Goal: Task Accomplishment & Management: Manage account settings

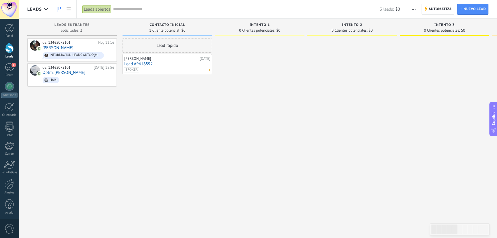
click at [412, 10] on button "button" at bounding box center [414, 9] width 8 height 11
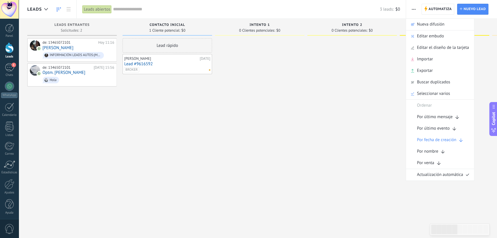
click at [324, 83] on div at bounding box center [352, 119] width 90 height 163
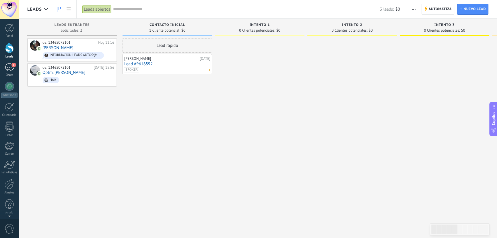
click at [8, 67] on div "1" at bounding box center [9, 67] width 9 height 8
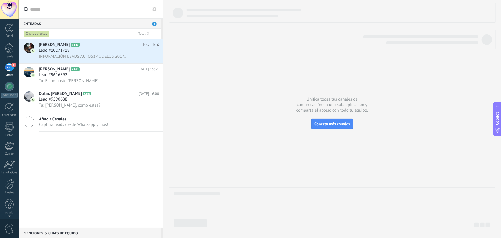
click at [155, 9] on icon at bounding box center [154, 9] width 5 height 5
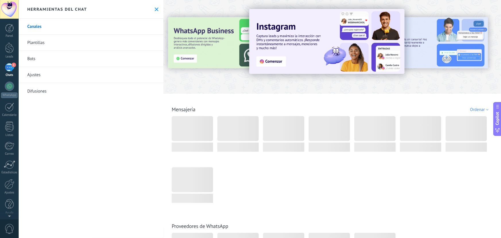
click at [92, 42] on link "Plantillas" at bounding box center [91, 43] width 145 height 16
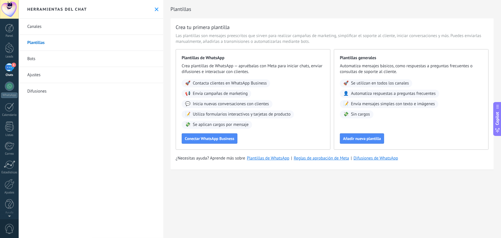
click at [155, 8] on icon at bounding box center [157, 9] width 4 height 4
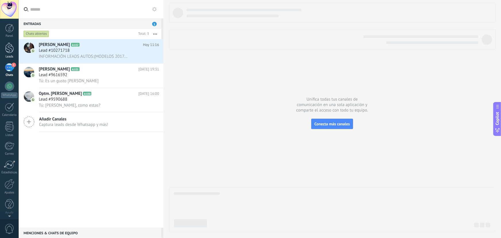
click at [11, 50] on div at bounding box center [9, 47] width 9 height 11
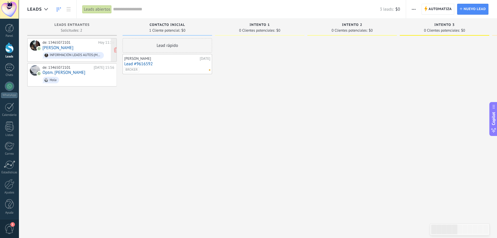
click at [74, 42] on div "de: 13465072101" at bounding box center [69, 42] width 54 height 5
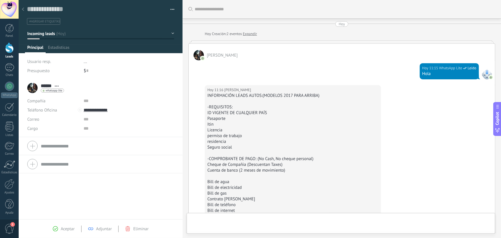
scroll to position [9, 0]
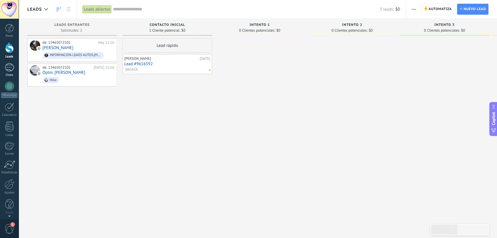
click at [11, 71] on div at bounding box center [9, 67] width 9 height 8
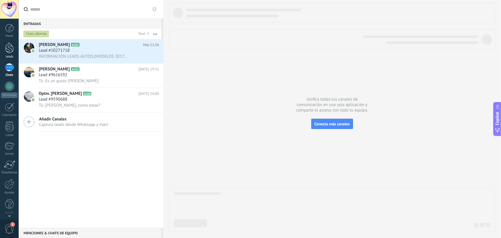
click at [9, 49] on div at bounding box center [9, 47] width 9 height 11
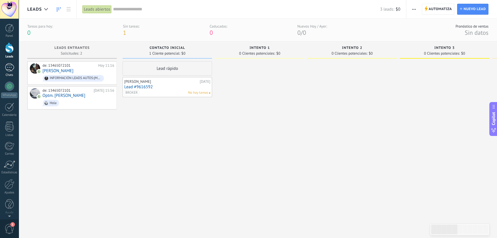
click at [6, 73] on div "Chats" at bounding box center [9, 75] width 17 height 4
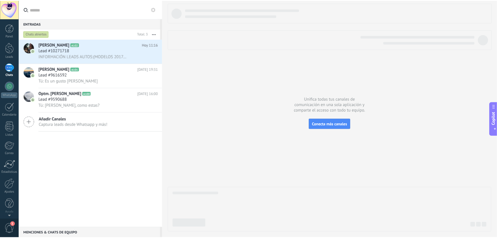
scroll to position [1, 0]
click at [9, 182] on div at bounding box center [10, 183] width 10 height 10
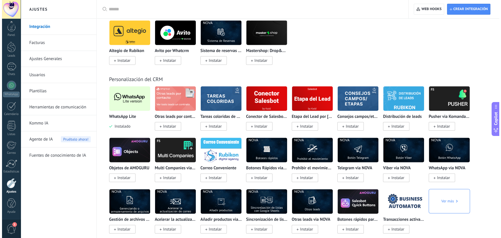
scroll to position [1044, 0]
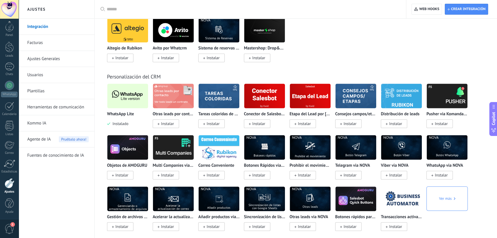
click at [124, 117] on p "WhatsApp Lite" at bounding box center [120, 114] width 27 height 5
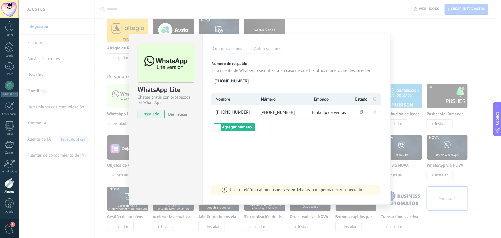
drag, startPoint x: 184, startPoint y: 114, endPoint x: 284, endPoint y: 158, distance: 109.4
click at [275, 158] on div "WhatsApp Lite Chatee gratis con prospectos en WhatsApp instalado Desinstalar Co…" at bounding box center [260, 119] width 262 height 171
click at [360, 114] on button "Se ha perdido la conexión. Pulse para volver a conectarse." at bounding box center [361, 112] width 3 height 5
click at [362, 111] on icon "Se ha perdido la conexión. Para restablecerla, remuevalo y vuelva a conectarlo." at bounding box center [361, 112] width 1 height 2
click at [375, 111] on rect at bounding box center [374, 111] width 3 height 3
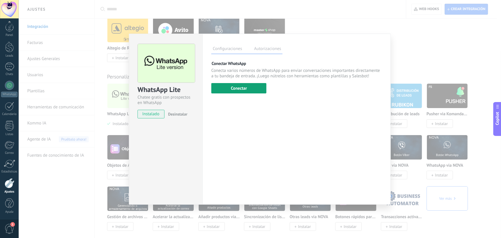
click at [243, 86] on button "Conectar" at bounding box center [238, 88] width 55 height 10
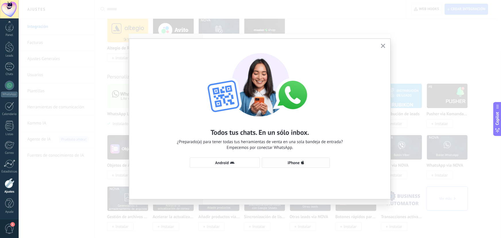
click at [286, 164] on span "iPhone" at bounding box center [296, 162] width 62 height 5
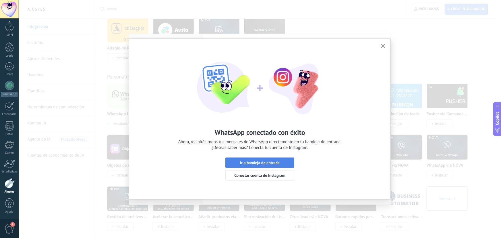
click at [264, 161] on span "Ir a bandeja de entrada" at bounding box center [260, 162] width 40 height 4
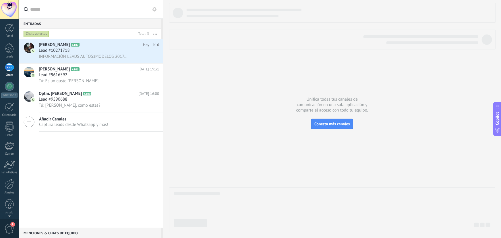
click at [8, 71] on div at bounding box center [9, 67] width 9 height 8
click at [10, 46] on div at bounding box center [9, 47] width 9 height 11
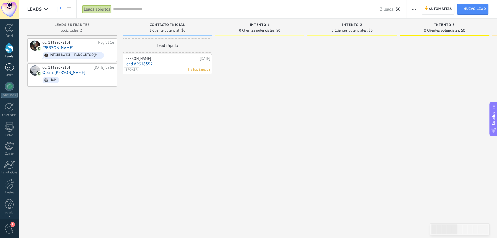
click at [10, 68] on div at bounding box center [9, 67] width 9 height 8
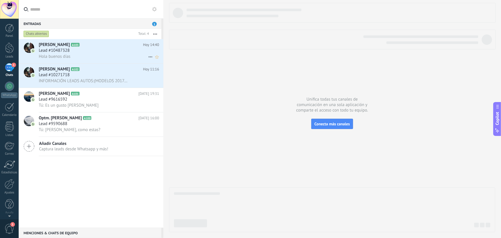
click at [88, 49] on div "Lead #10487328" at bounding box center [99, 51] width 120 height 6
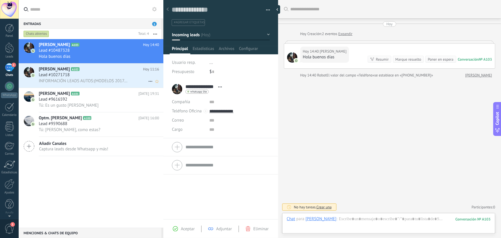
scroll to position [9, 0]
click at [11, 47] on div at bounding box center [9, 47] width 9 height 11
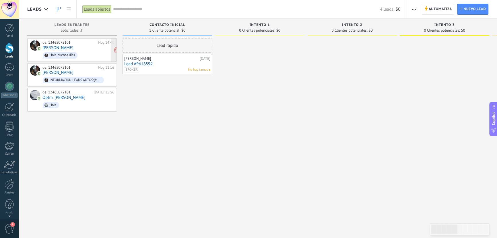
click at [95, 52] on span "Hola buenos días" at bounding box center [78, 55] width 72 height 9
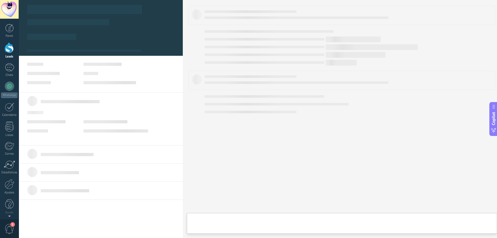
type textarea "**********"
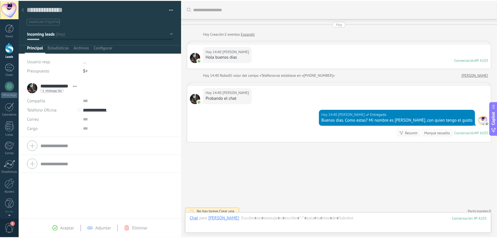
scroll to position [5, 0]
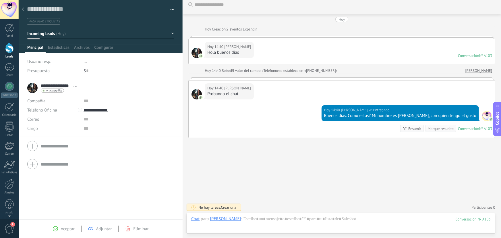
drag, startPoint x: 9, startPoint y: 49, endPoint x: 38, endPoint y: 65, distance: 33.2
click at [9, 49] on div at bounding box center [9, 47] width 9 height 11
